Goal: Transaction & Acquisition: Purchase product/service

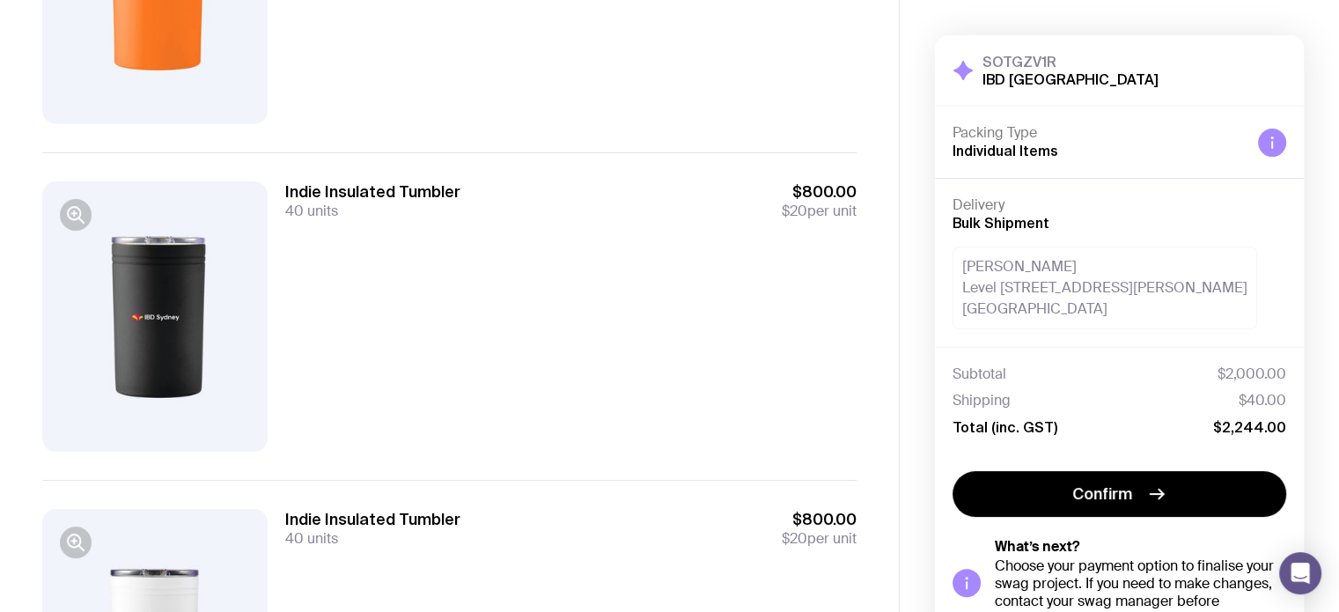
scroll to position [583, 0]
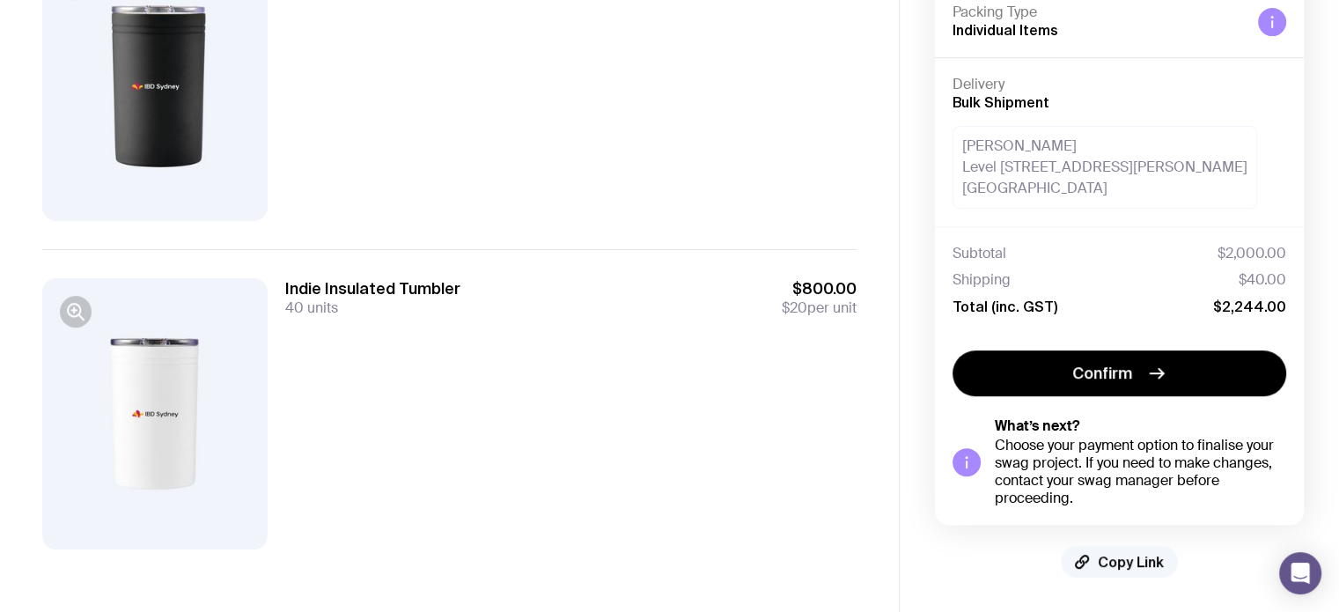
click at [1141, 562] on span "Copy Link" at bounding box center [1130, 562] width 66 height 18
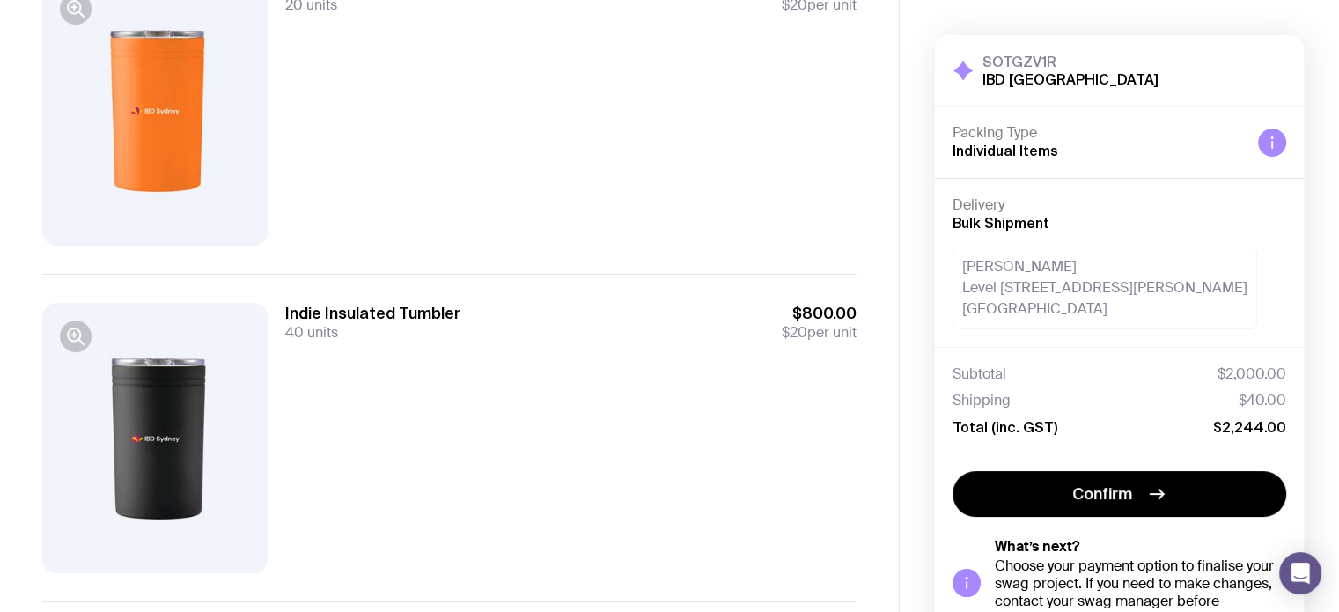
scroll to position [0, 0]
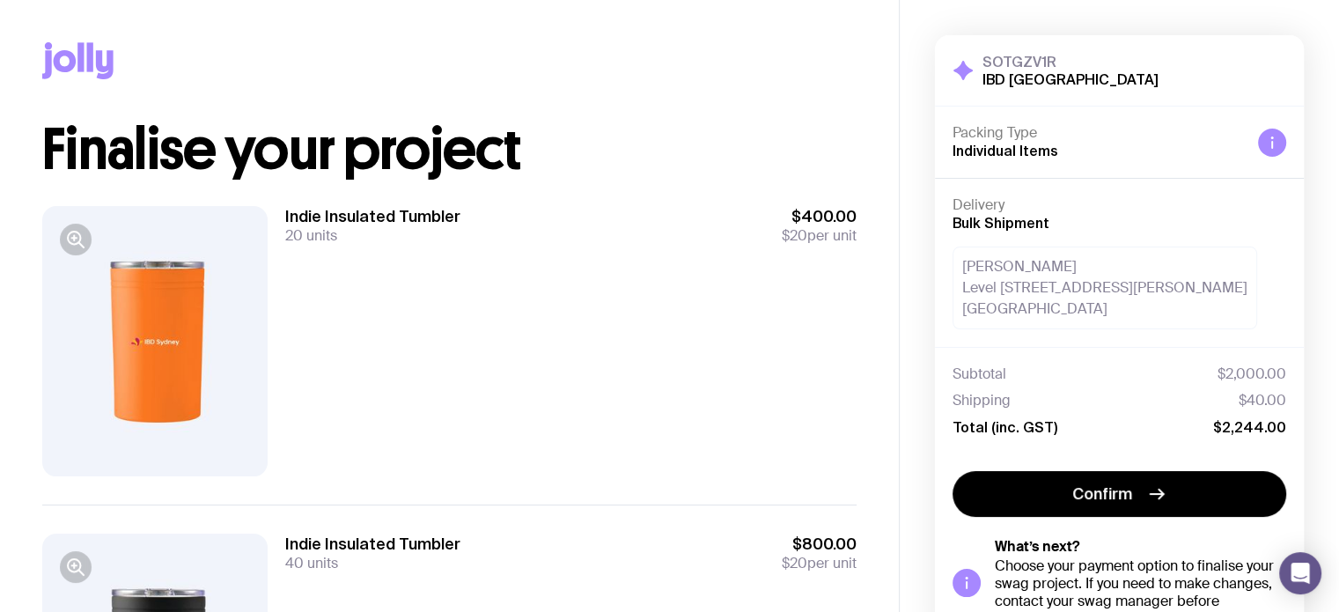
click at [1075, 302] on div "[PERSON_NAME] Level 3, [STREET_ADDRESS][PERSON_NAME]" at bounding box center [1104, 287] width 305 height 83
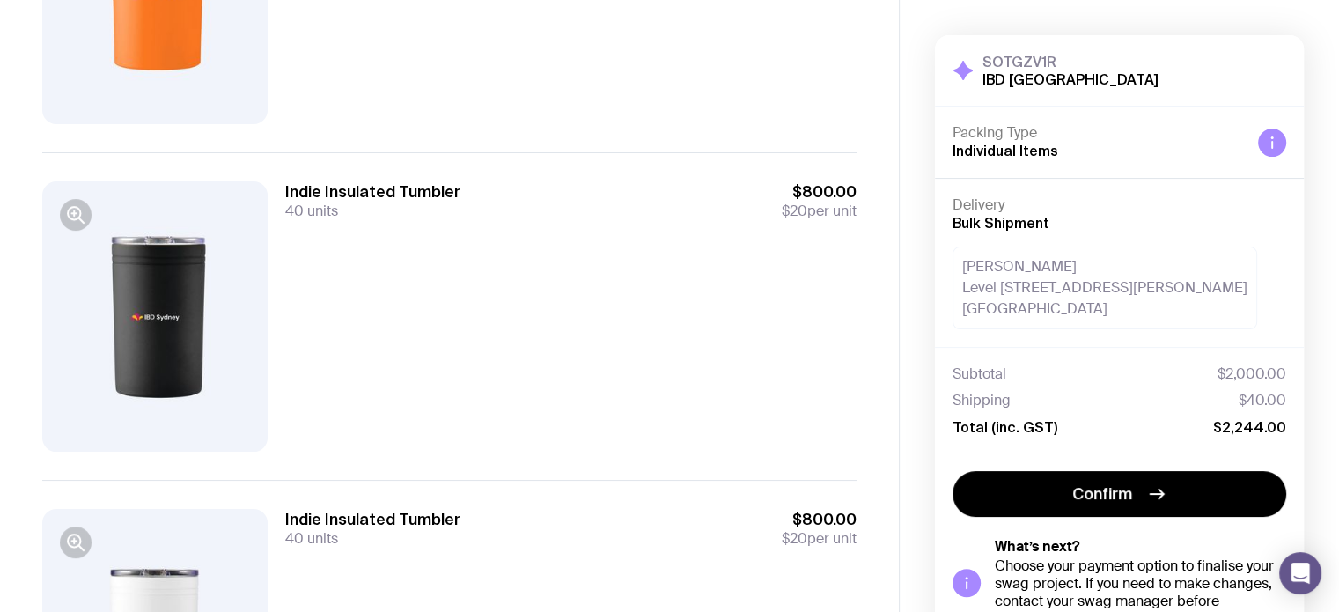
scroll to position [528, 0]
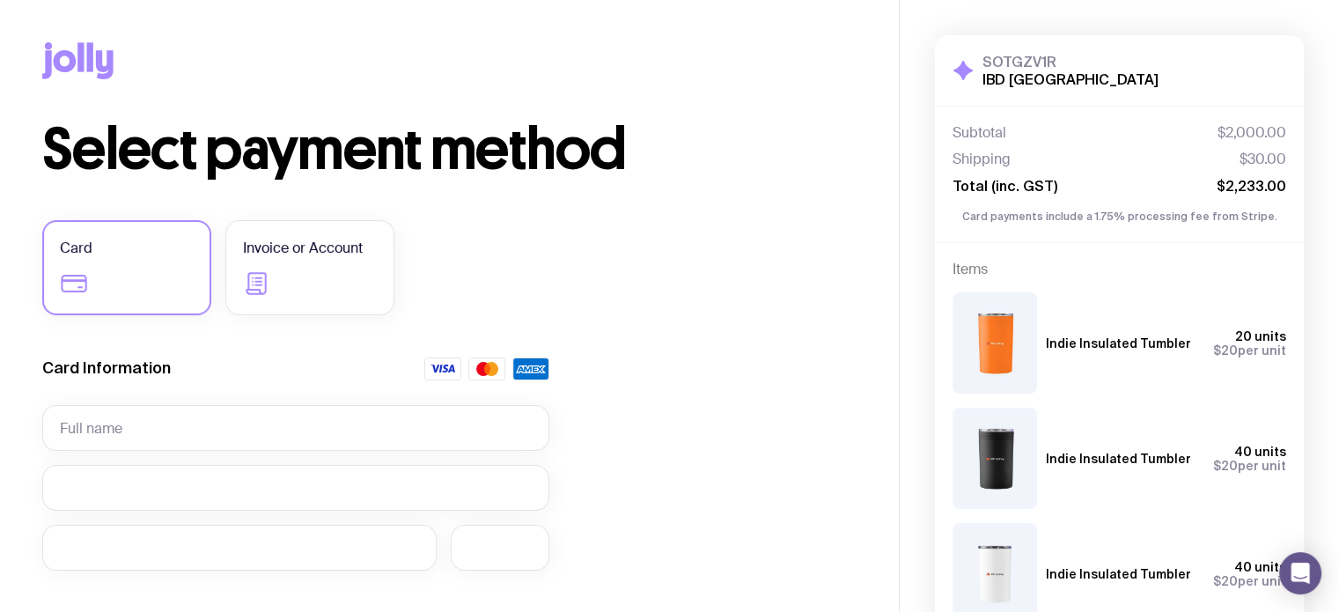
scroll to position [260, 0]
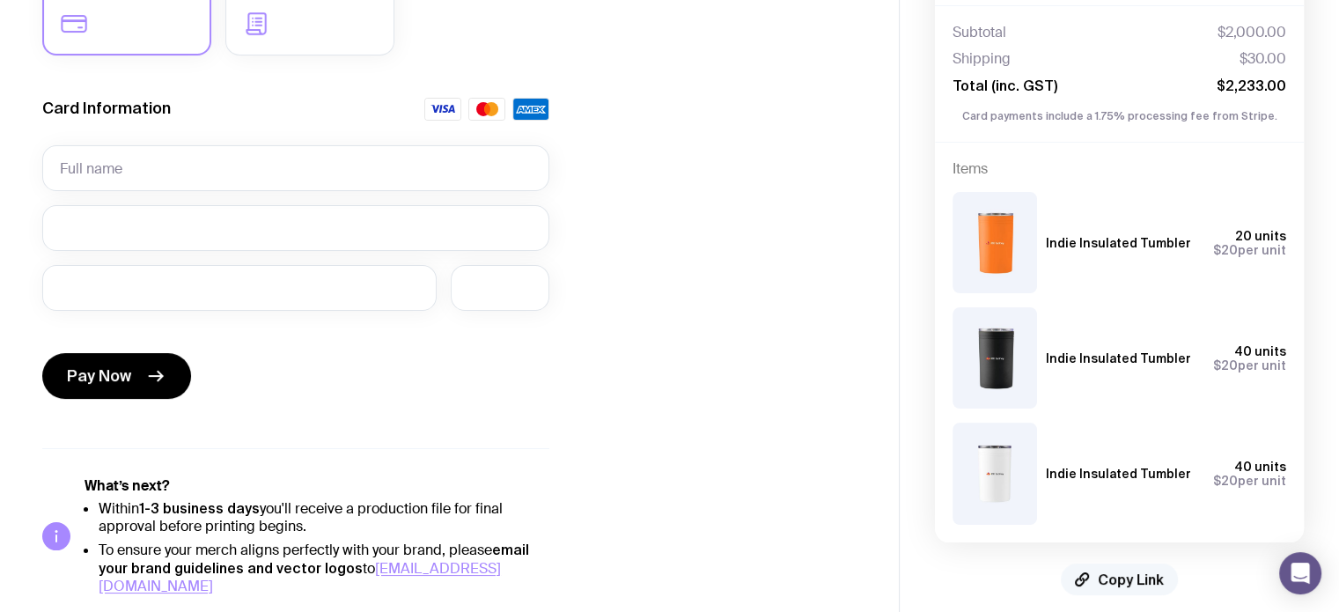
click at [1128, 570] on span "Copy Link" at bounding box center [1130, 579] width 66 height 18
